Goal: Find specific page/section: Find specific page/section

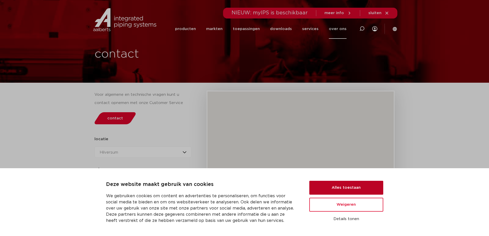
click at [351, 191] on button "Alles toestaan" at bounding box center [347, 188] width 74 height 14
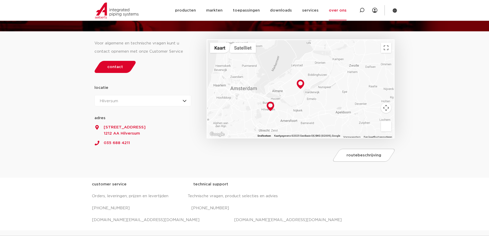
scroll to position [77, 0]
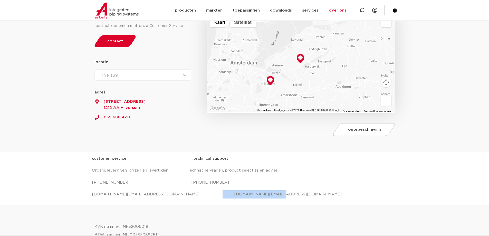
drag, startPoint x: 247, startPoint y: 195, endPoint x: 188, endPoint y: 194, distance: 59.6
click at [188, 194] on p "[DOMAIN_NAME][EMAIL_ADDRESS][DOMAIN_NAME] [DOMAIN_NAME][EMAIL_ADDRESS][DOMAIN_N…" at bounding box center [245, 194] width 306 height 8
drag, startPoint x: 158, startPoint y: 196, endPoint x: 87, endPoint y: 194, distance: 71.2
click at [87, 194] on div "customer service technical support Orders, leveringen, prijzen en levertijden T…" at bounding box center [244, 178] width 489 height 53
copy p "[DOMAIN_NAME][EMAIL_ADDRESS][DOMAIN_NAME]"
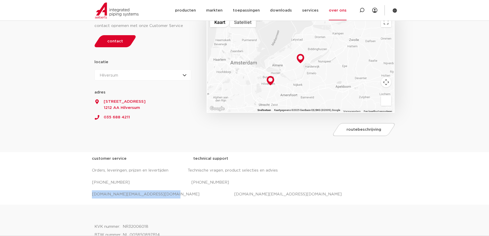
copy p "[DOMAIN_NAME][EMAIL_ADDRESS][DOMAIN_NAME]"
click at [362, 11] on icon at bounding box center [362, 10] width 5 height 5
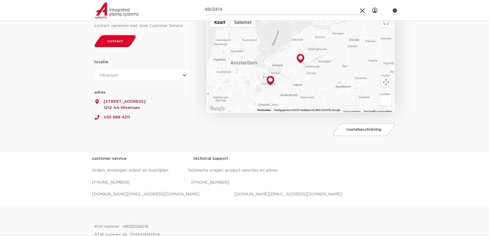
drag, startPoint x: 246, startPoint y: 11, endPoint x: 54, endPoint y: 22, distance: 192.0
type input "4803414"
click button "Zoeken" at bounding box center [0, 0] width 0 height 0
